Goal: Task Accomplishment & Management: Use online tool/utility

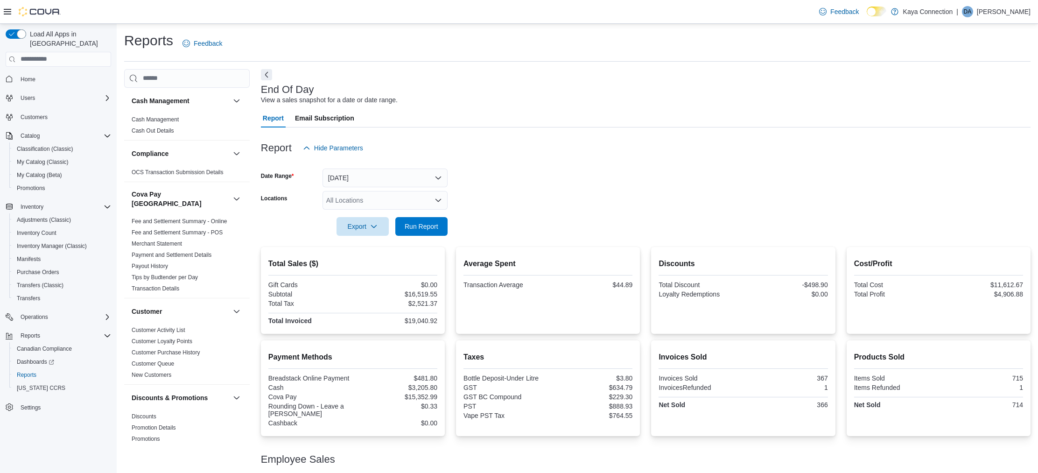
scroll to position [98, 0]
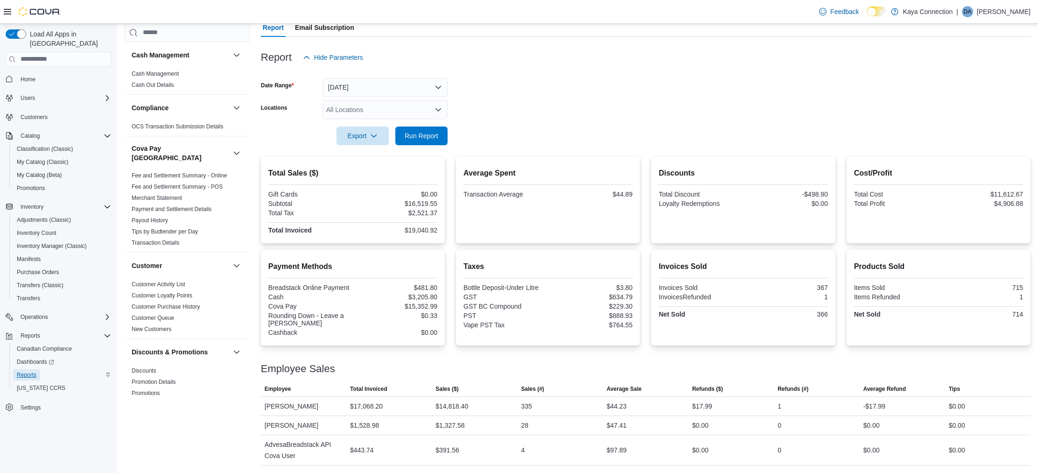
click at [27, 371] on span "Reports" at bounding box center [27, 374] width 20 height 7
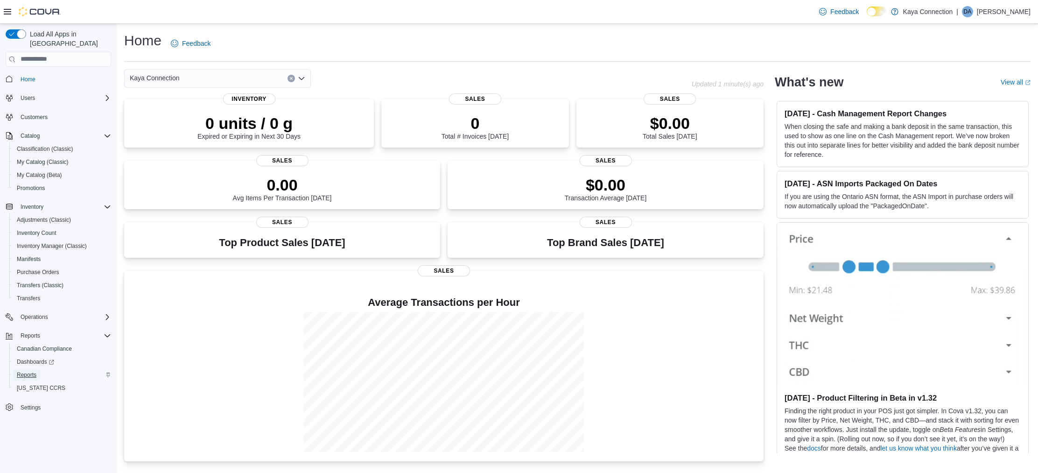
click at [26, 371] on span "Reports" at bounding box center [27, 374] width 20 height 7
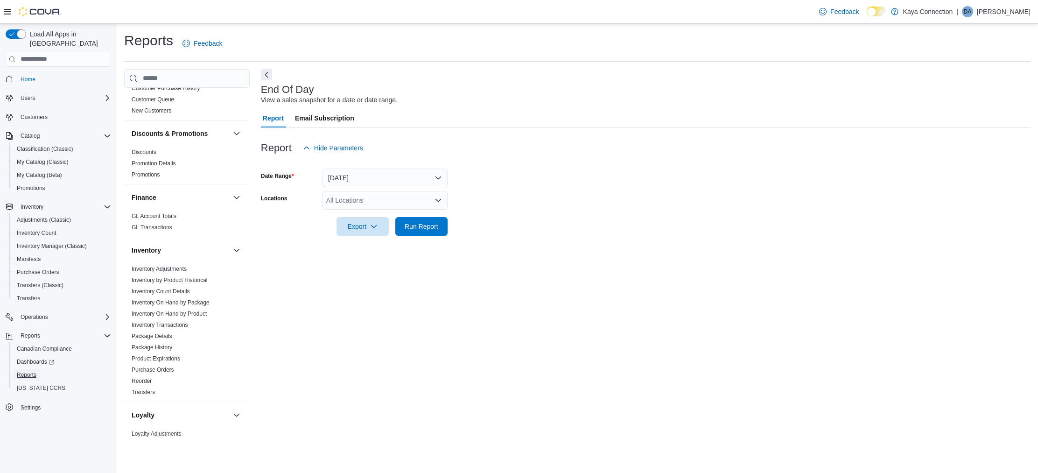
scroll to position [291, 0]
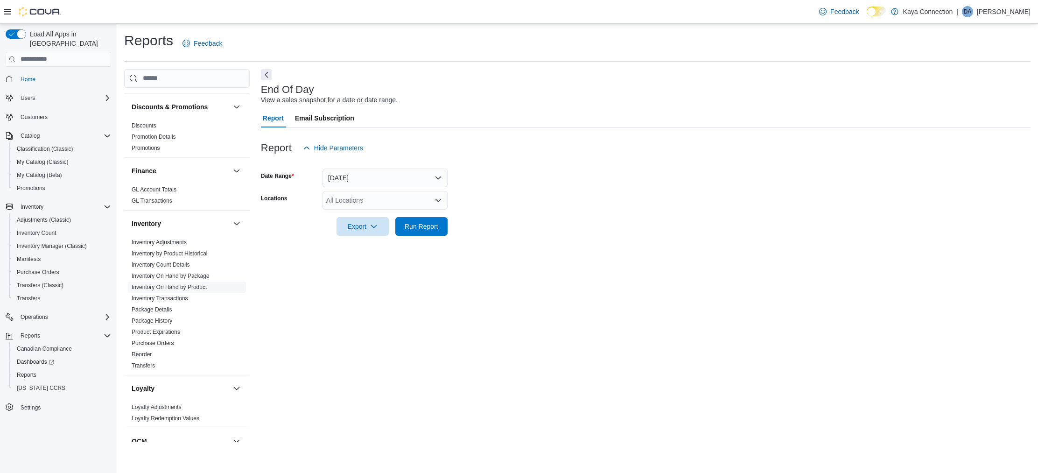
click at [194, 284] on link "Inventory On Hand by Product" at bounding box center [169, 287] width 75 height 7
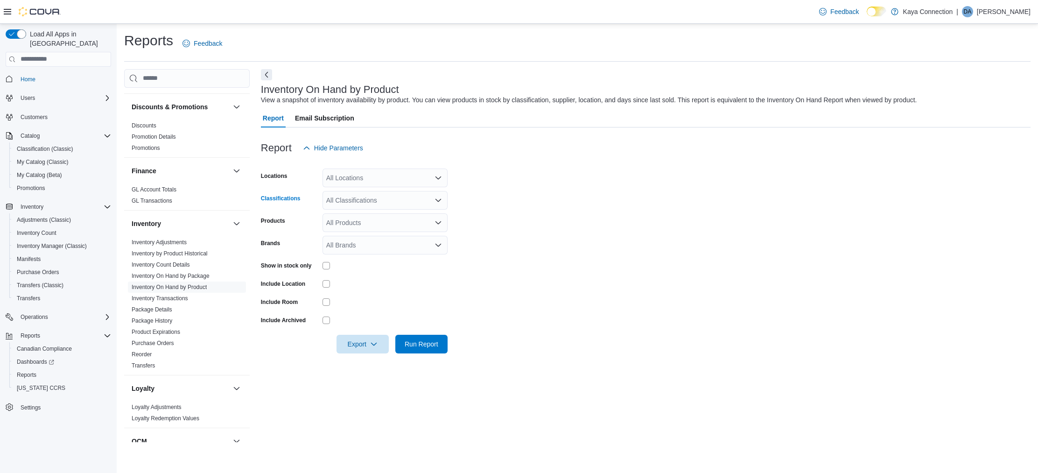
click at [439, 201] on icon "Open list of options" at bounding box center [438, 199] width 6 height 3
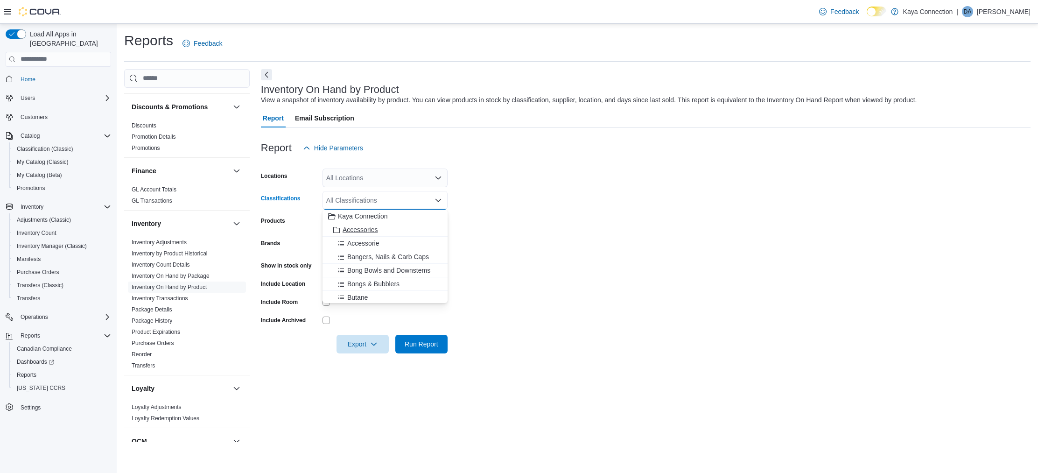
click at [373, 231] on span "Accessories" at bounding box center [359, 229] width 35 height 9
click at [373, 231] on span "Accessorie" at bounding box center [363, 229] width 32 height 9
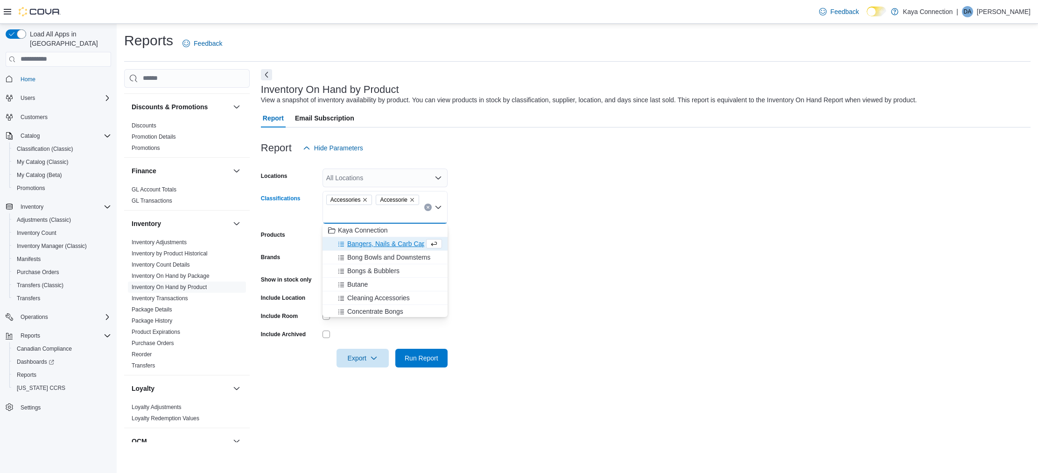
click at [384, 244] on span "Bangers, Nails & Carb Caps" at bounding box center [388, 243] width 82 height 9
click at [382, 257] on span "Bong Bowls and Downstems" at bounding box center [388, 257] width 83 height 9
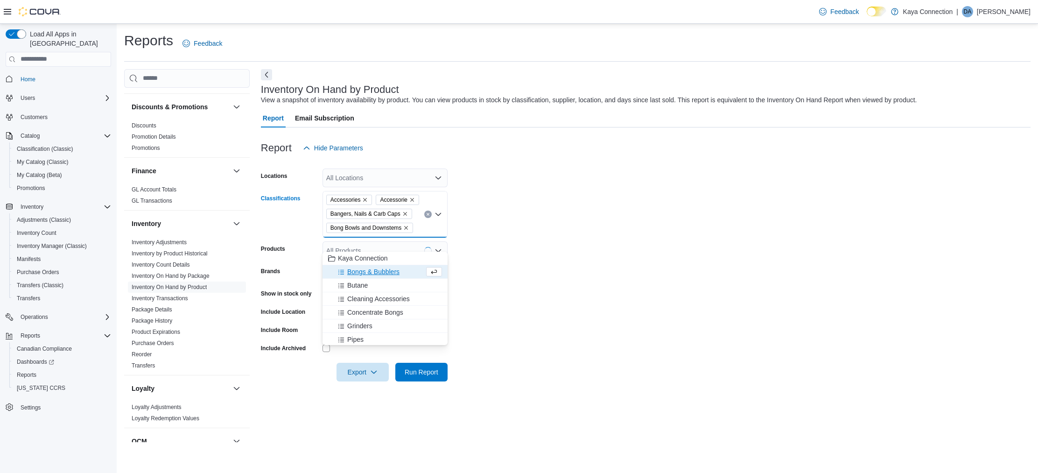
click at [383, 272] on span "Bongs & Bubblers" at bounding box center [373, 271] width 52 height 9
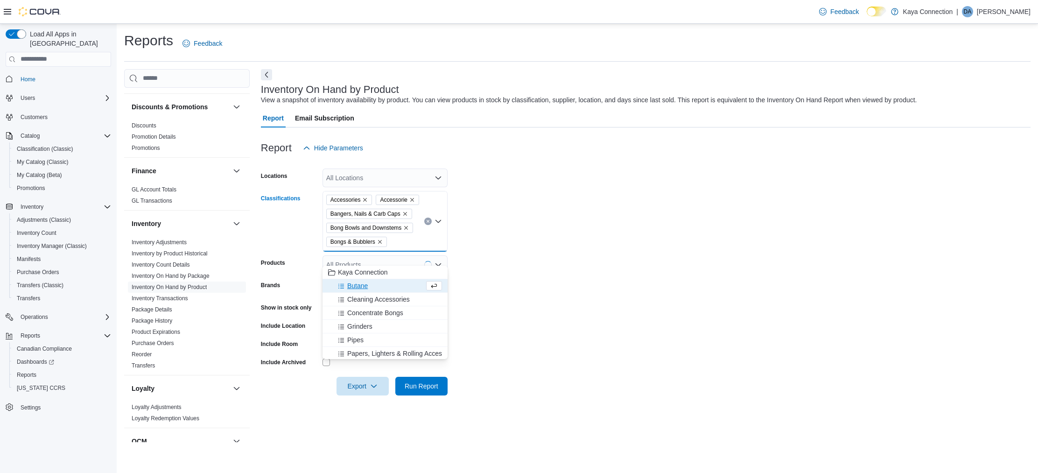
click at [363, 286] on span "Butane" at bounding box center [357, 285] width 21 height 9
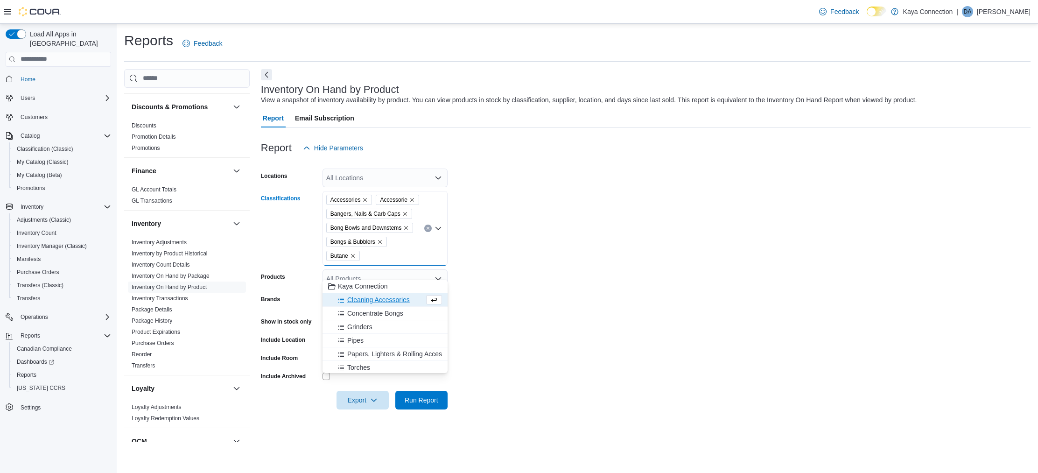
click at [365, 302] on span "Cleaning Accessories" at bounding box center [378, 299] width 63 height 9
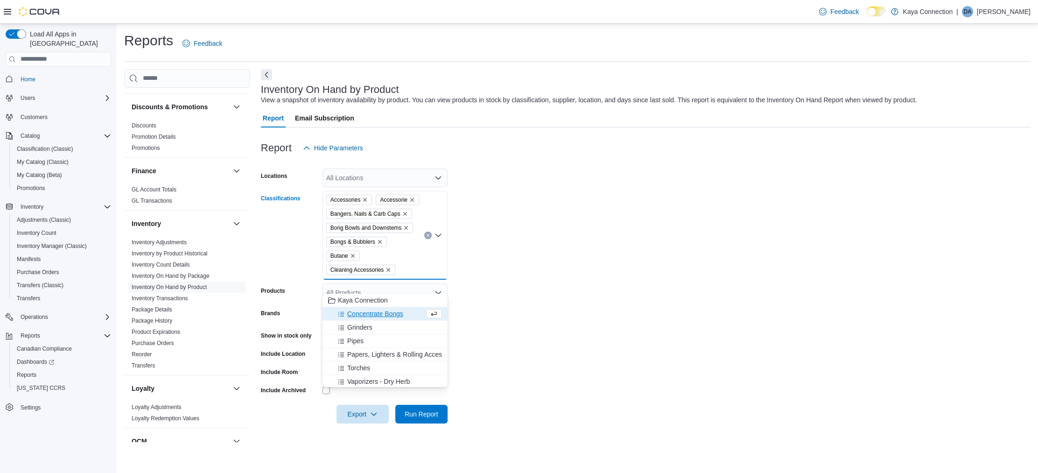
click at [366, 314] on span "Concentrate Bongs" at bounding box center [375, 313] width 56 height 9
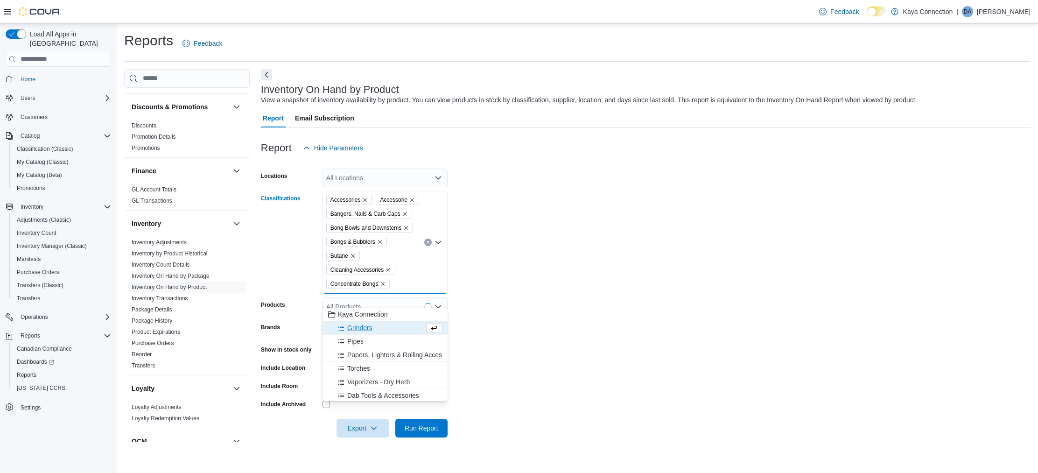
click at [364, 328] on span "Grinders" at bounding box center [359, 327] width 25 height 9
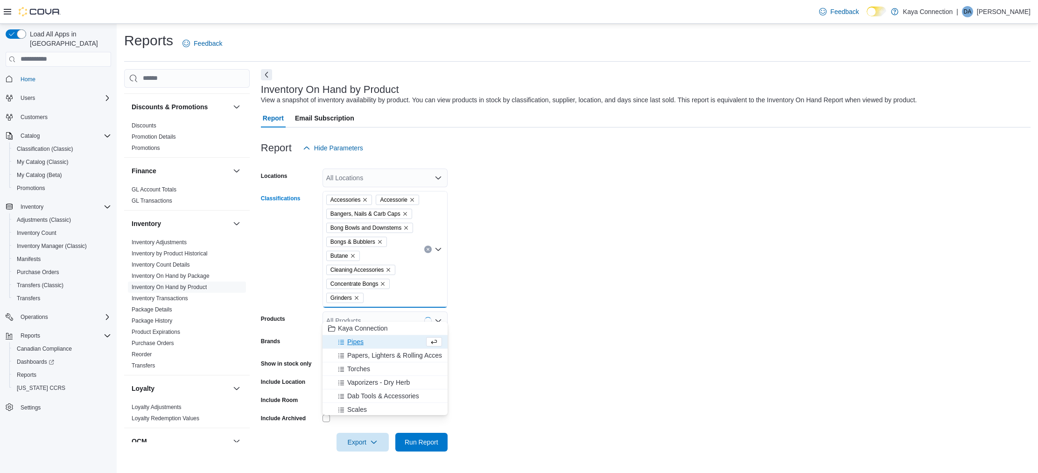
click at [361, 342] on span "Pipes" at bounding box center [355, 341] width 16 height 9
click at [362, 344] on span "Papers, Lighters & Rolling Accessories" at bounding box center [403, 341] width 112 height 9
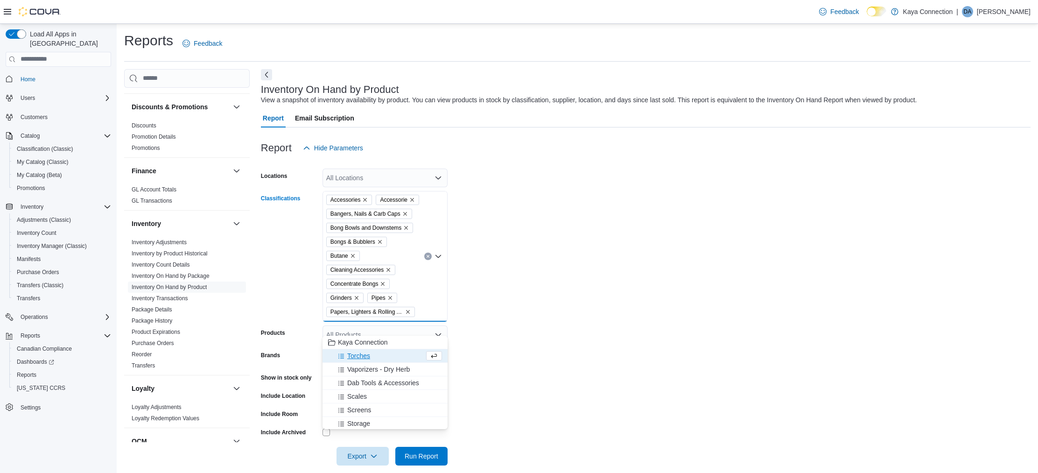
click at [361, 354] on span "Torches" at bounding box center [358, 355] width 23 height 9
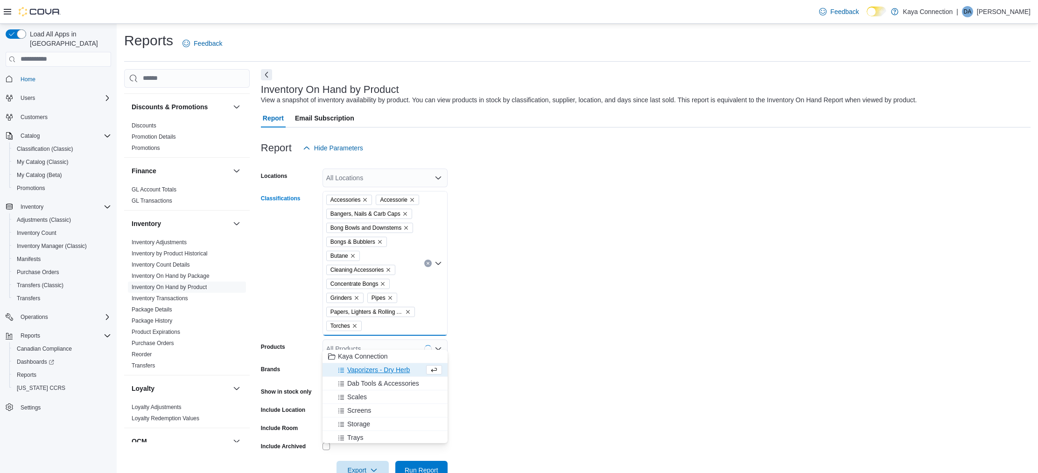
click at [363, 370] on span "Vaporizers - Dry Herb" at bounding box center [378, 369] width 63 height 9
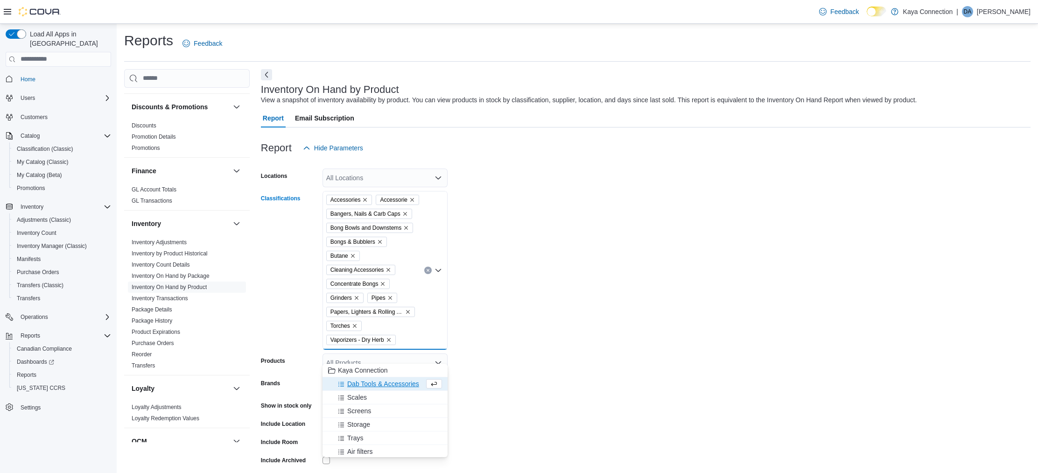
click at [361, 385] on span "Dab Tools & Accessories" at bounding box center [383, 383] width 72 height 9
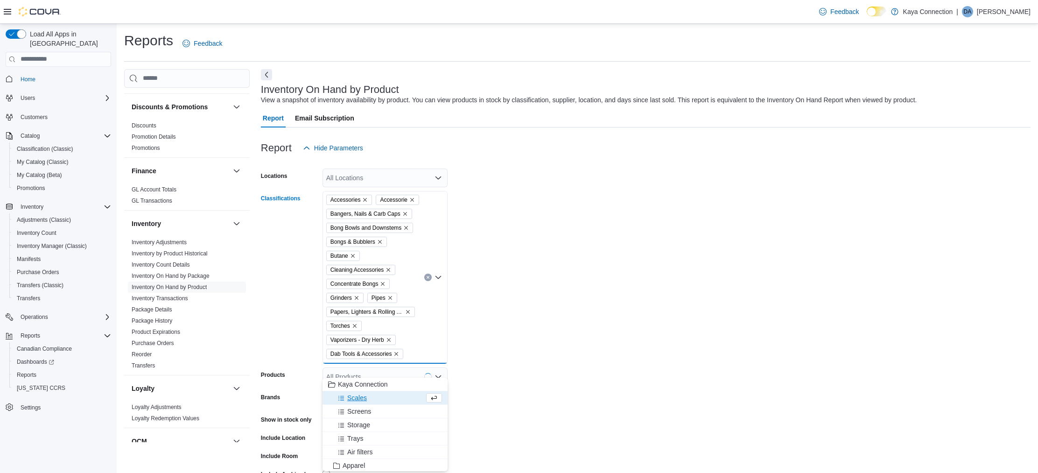
click at [361, 398] on span "Scales" at bounding box center [357, 397] width 20 height 9
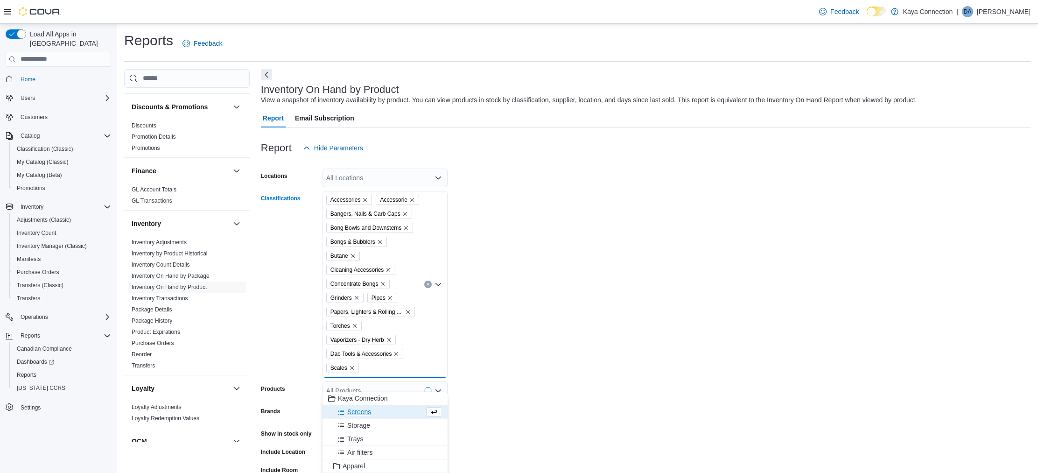
click at [361, 413] on span "Screens" at bounding box center [359, 411] width 24 height 9
click at [362, 411] on span "Storage" at bounding box center [358, 411] width 23 height 9
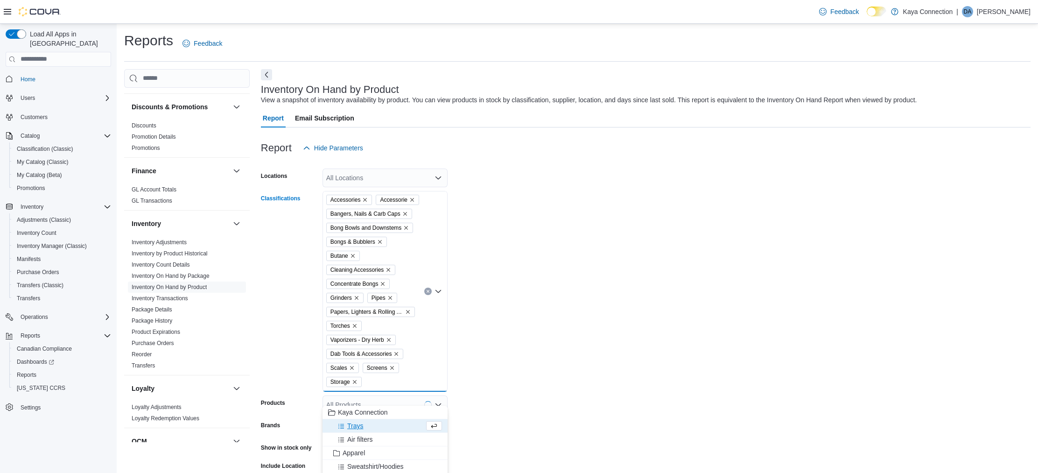
click at [360, 425] on span "Trays" at bounding box center [355, 425] width 16 height 9
click at [362, 425] on span "Air filters" at bounding box center [359, 425] width 25 height 9
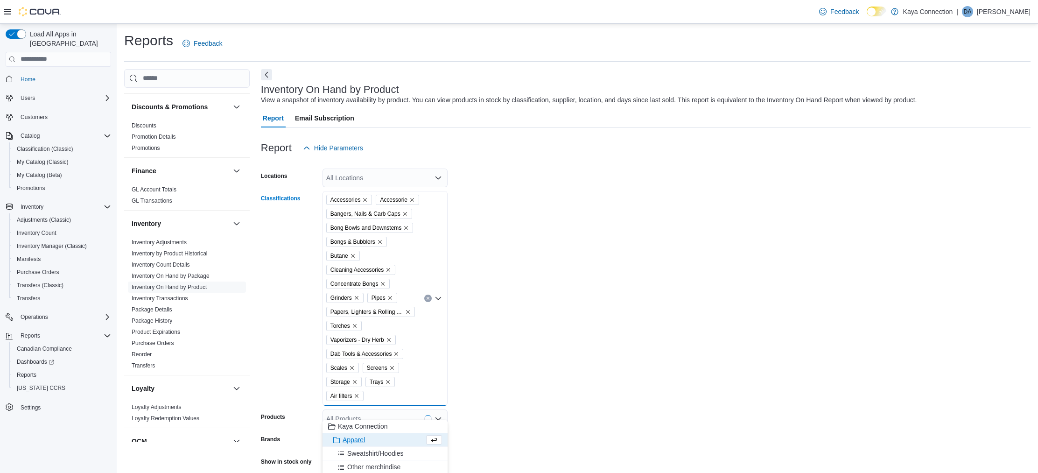
click at [359, 439] on span "Apparel" at bounding box center [353, 439] width 22 height 9
click at [363, 440] on span "Sweatshirt/Hoodies" at bounding box center [375, 439] width 56 height 9
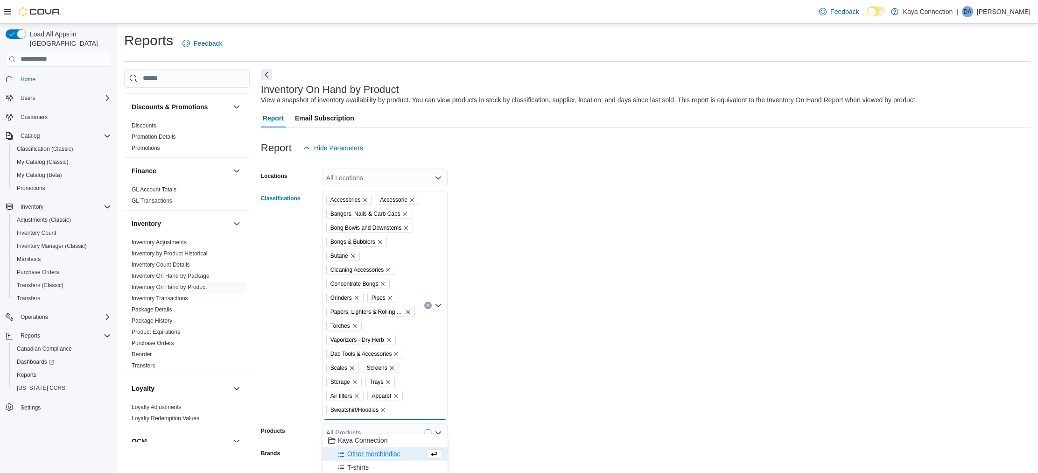
click at [363, 453] on span "Other merchindise" at bounding box center [373, 453] width 53 height 9
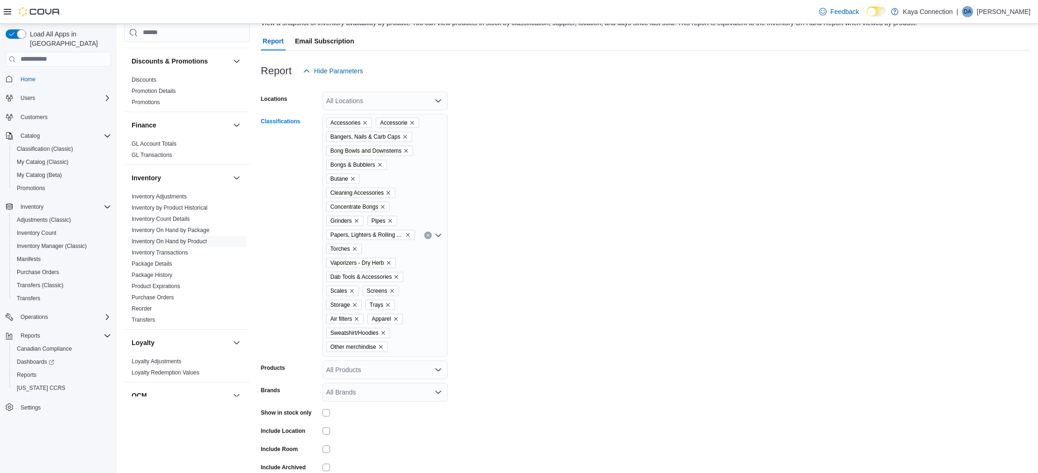
scroll to position [137, 0]
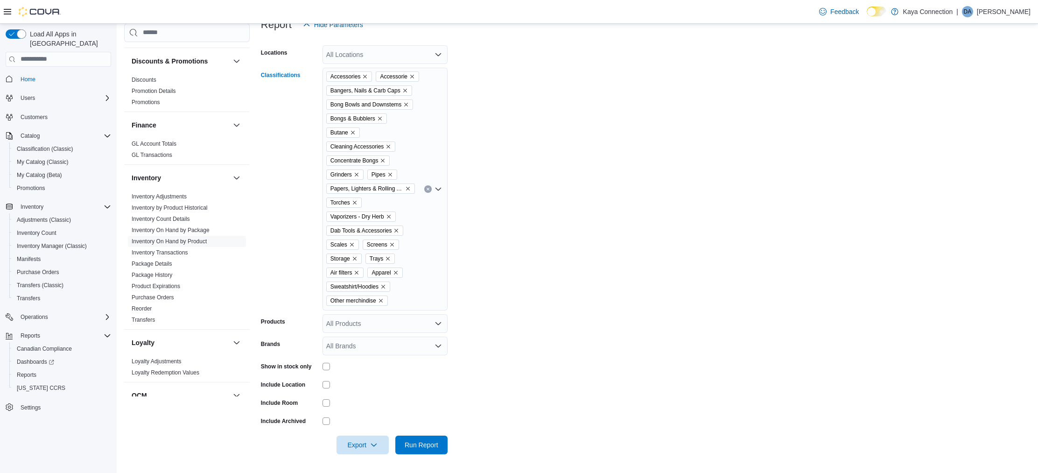
click at [439, 187] on icon "Open list of options" at bounding box center [438, 188] width 6 height 3
click at [364, 340] on span "T-shirts" at bounding box center [357, 344] width 21 height 9
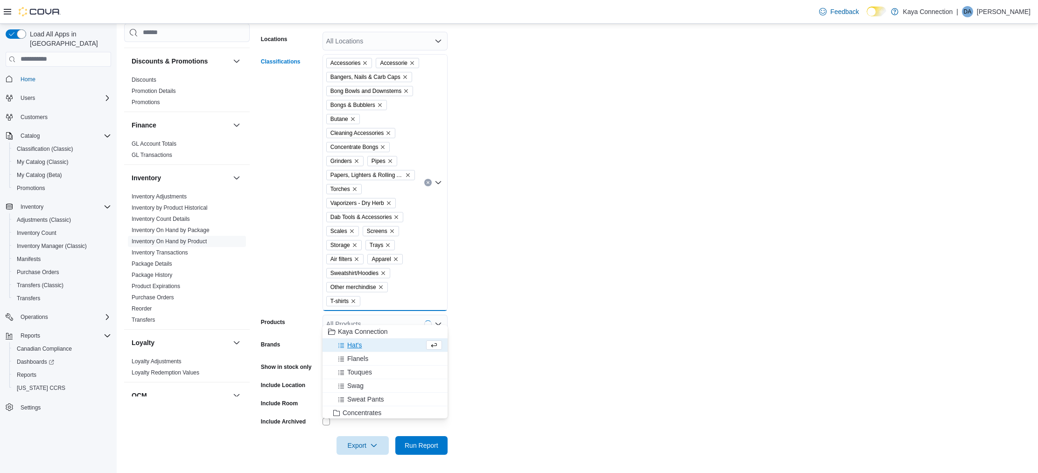
click at [360, 345] on span "Hat's" at bounding box center [354, 344] width 14 height 9
click at [366, 359] on span "Touques" at bounding box center [359, 358] width 25 height 9
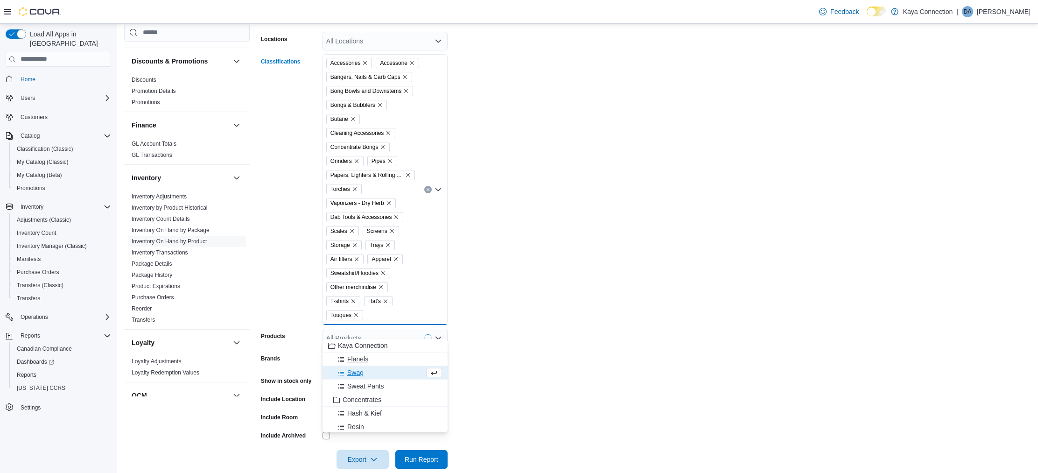
click at [363, 357] on span "Flanels" at bounding box center [357, 358] width 21 height 9
click at [361, 359] on span "Swag" at bounding box center [355, 358] width 16 height 9
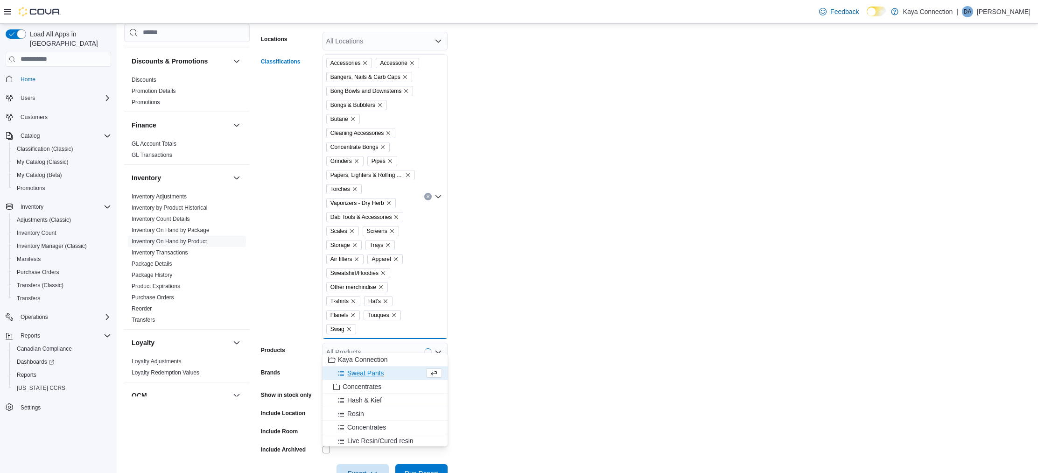
click at [370, 372] on span "Sweat Pants" at bounding box center [365, 372] width 37 height 9
click at [386, 360] on span "Vape Accessorie\/Battery's" at bounding box center [380, 361] width 77 height 9
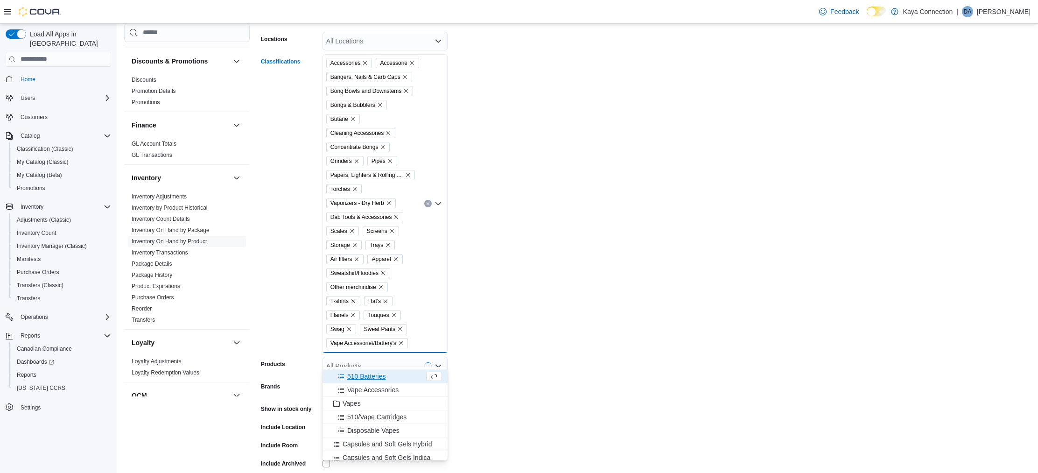
click at [377, 377] on span "510 Batteries" at bounding box center [366, 375] width 39 height 9
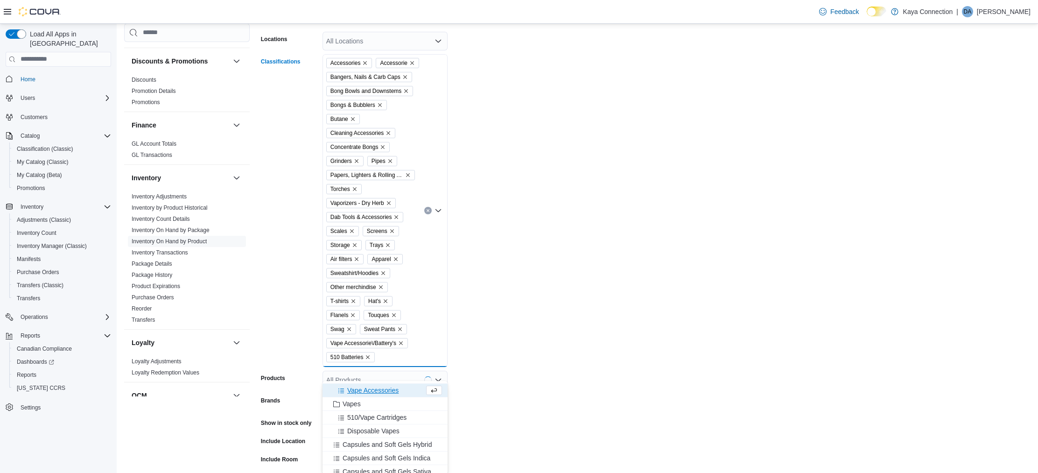
click at [372, 390] on span "Vape Accessories" at bounding box center [372, 389] width 51 height 9
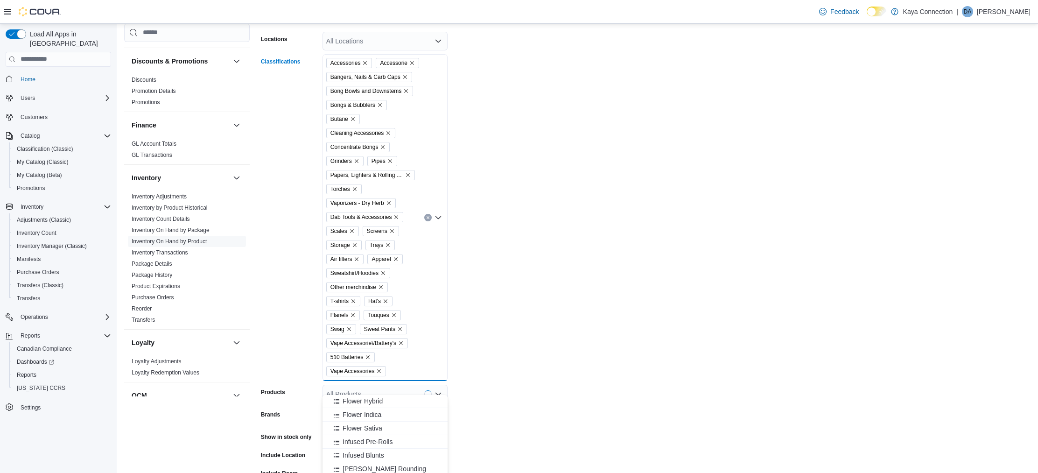
scroll to position [719, 0]
click at [377, 454] on span "[PERSON_NAME] Rounding" at bounding box center [384, 453] width 84 height 9
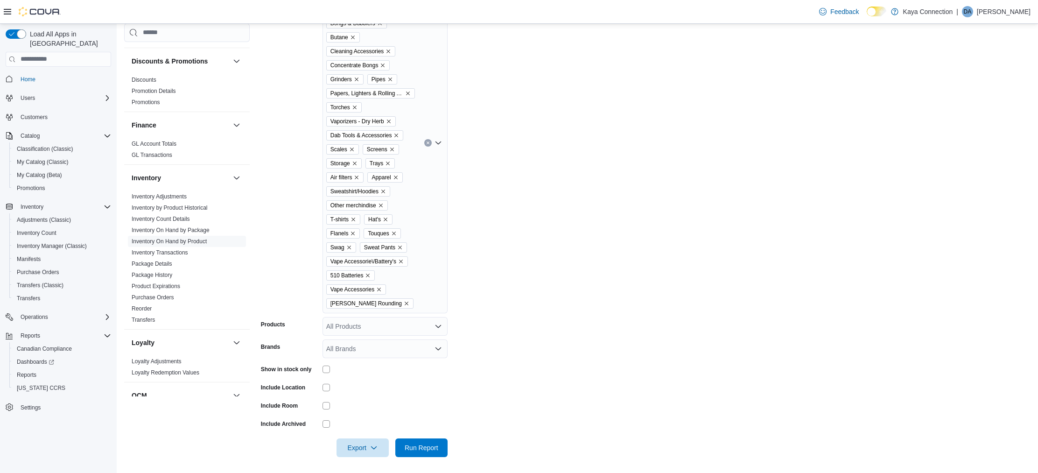
scroll to position [220, 0]
click at [420, 450] on span "Run Report" at bounding box center [422, 444] width 34 height 9
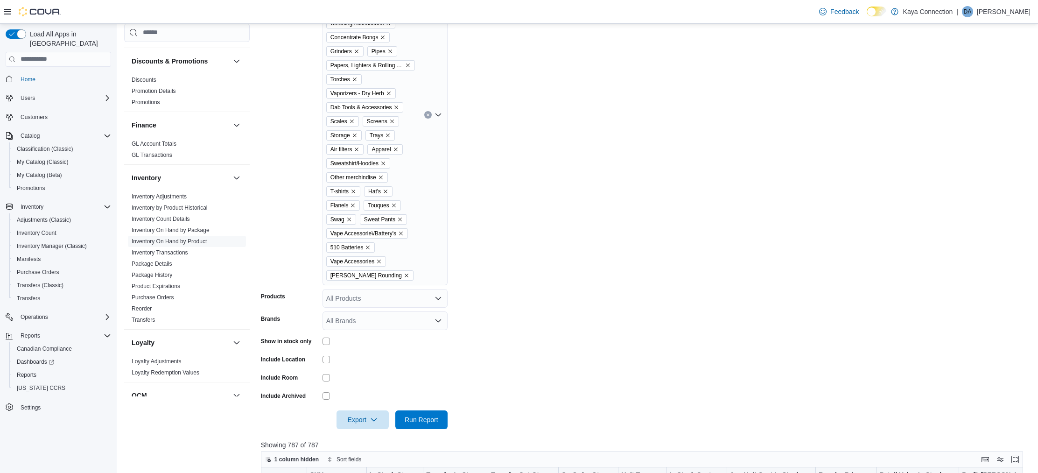
scroll to position [222, 0]
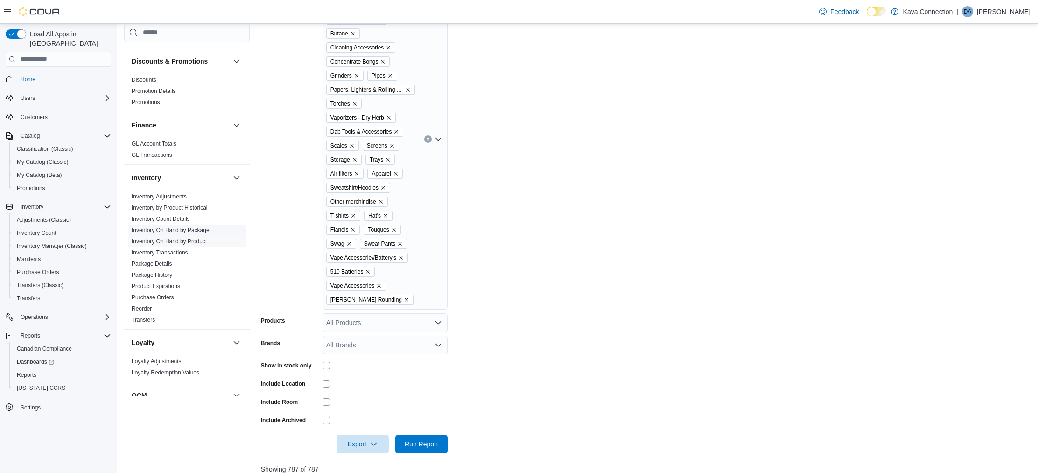
click at [175, 227] on link "Inventory On Hand by Package" at bounding box center [171, 230] width 78 height 7
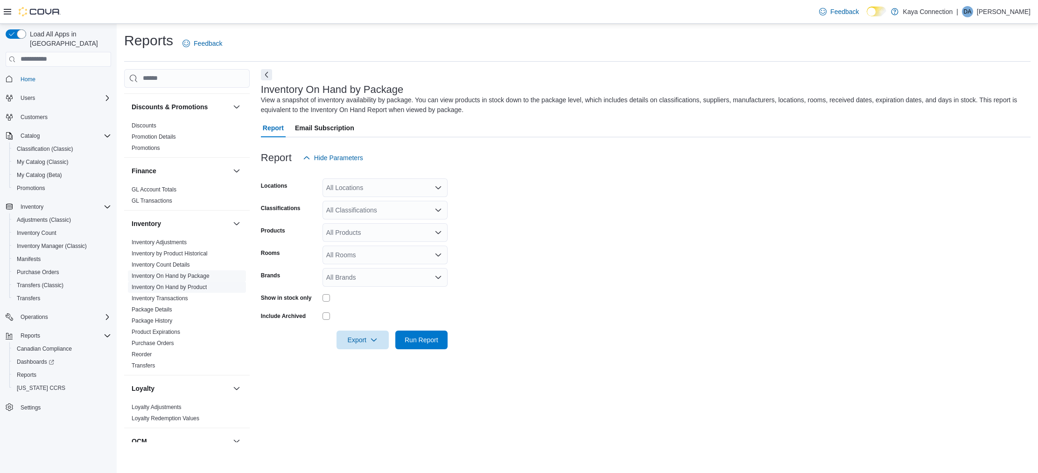
click at [190, 284] on link "Inventory On Hand by Product" at bounding box center [169, 287] width 75 height 7
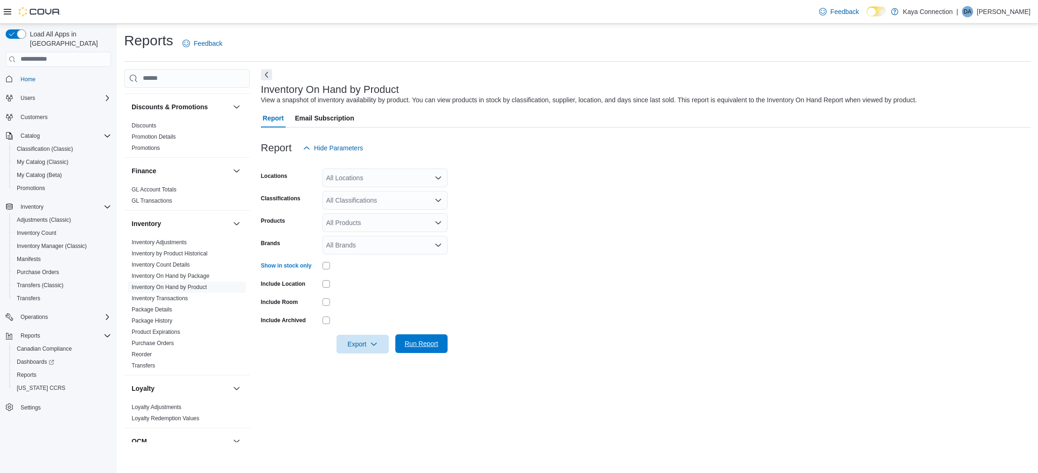
click at [424, 342] on span "Run Report" at bounding box center [422, 343] width 34 height 9
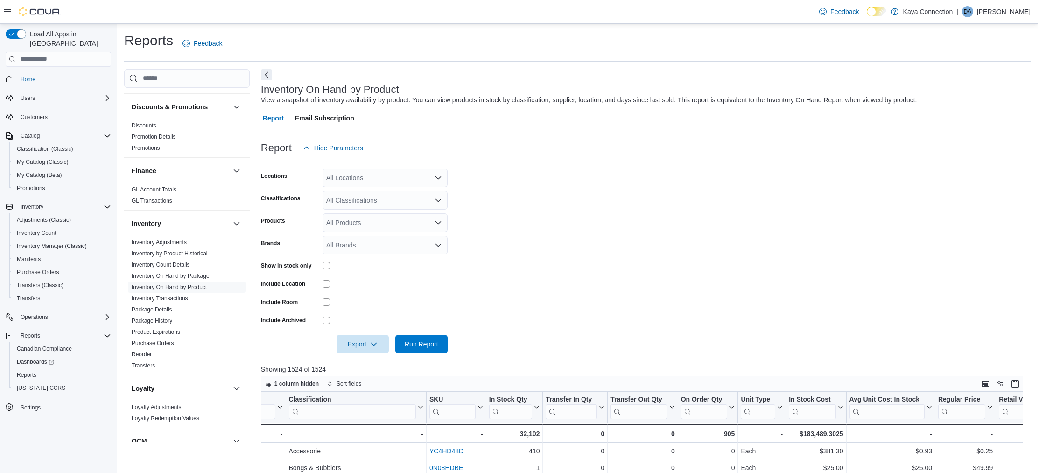
scroll to position [0, 239]
